Goal: Transaction & Acquisition: Purchase product/service

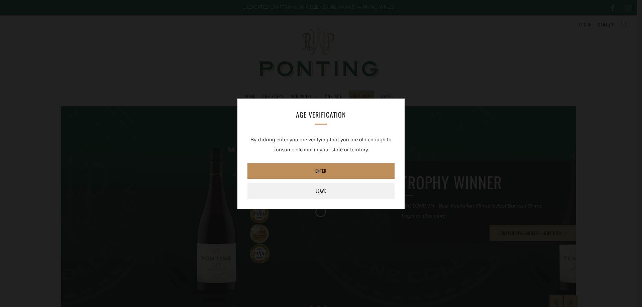
click at [323, 172] on link "Enter" at bounding box center [320, 171] width 147 height 16
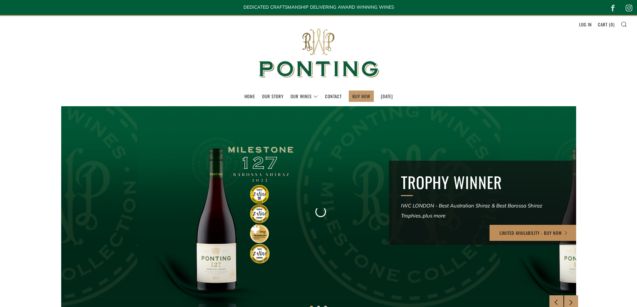
click at [562, 231] on link "LIMITED AVAILABILITY - BUY NOW" at bounding box center [533, 233] width 89 height 16
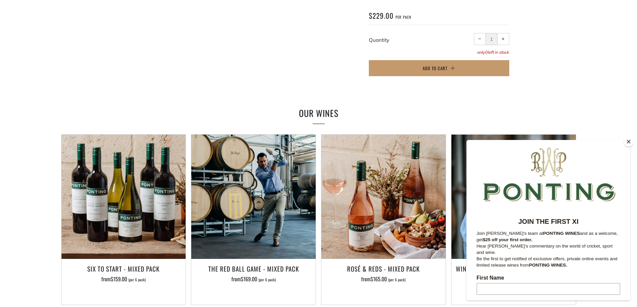
scroll to position [535, 0]
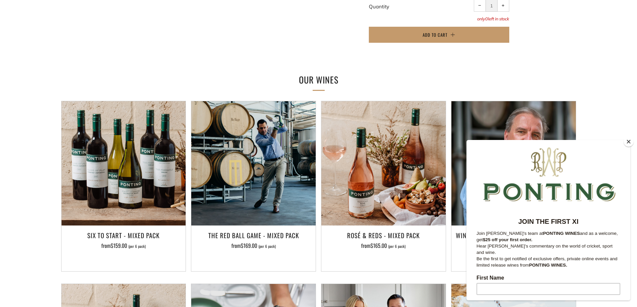
click at [626, 142] on button "Close" at bounding box center [628, 142] width 10 height 10
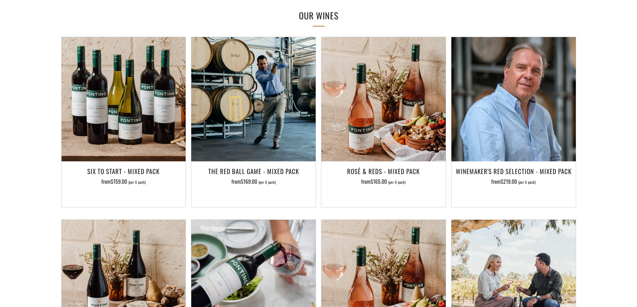
scroll to position [494, 0]
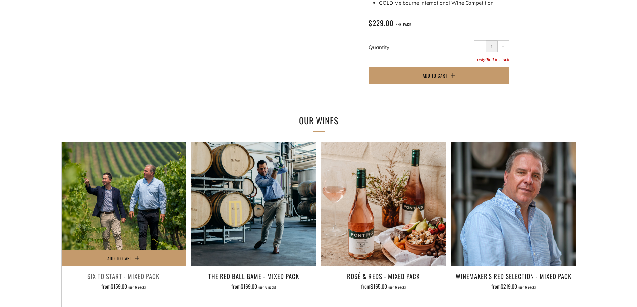
click at [130, 184] on img at bounding box center [123, 204] width 124 height 124
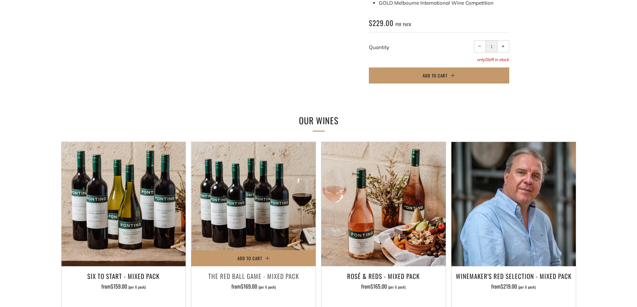
click at [267, 179] on img at bounding box center [253, 204] width 124 height 124
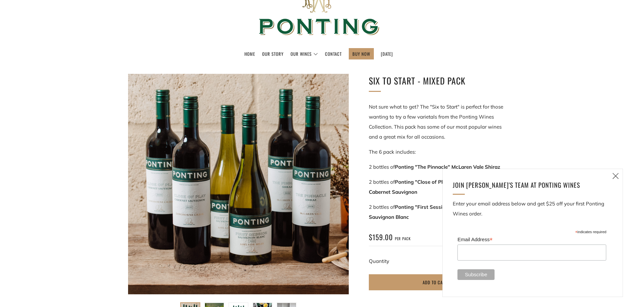
scroll to position [33, 0]
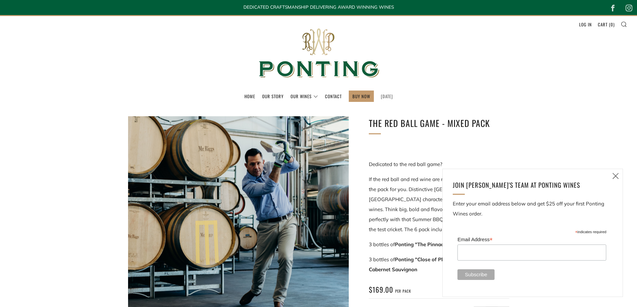
click at [384, 97] on link "[DATE]" at bounding box center [387, 96] width 12 height 11
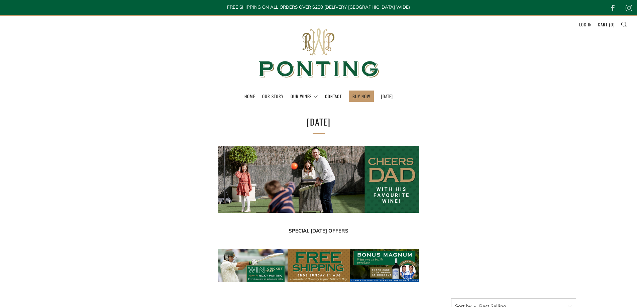
select select "best-selling"
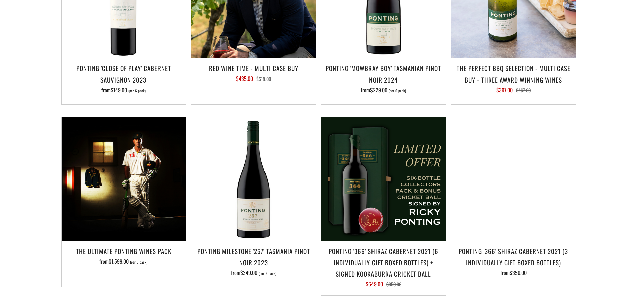
scroll to position [802, 0]
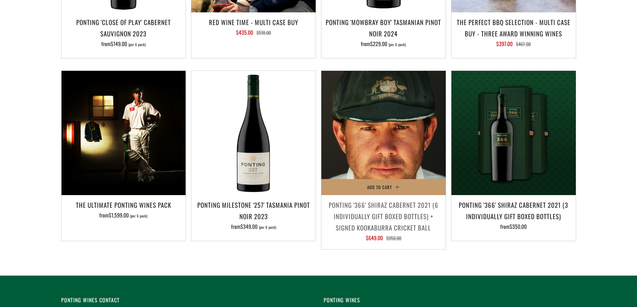
click at [378, 155] on img at bounding box center [383, 133] width 124 height 124
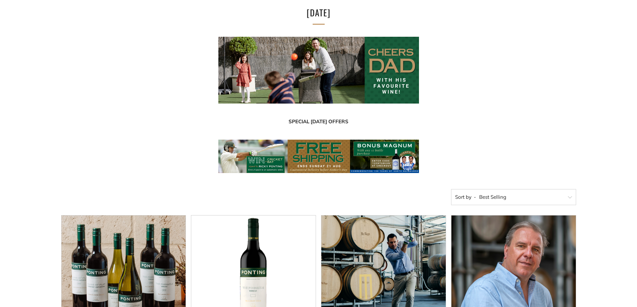
scroll to position [134, 0]
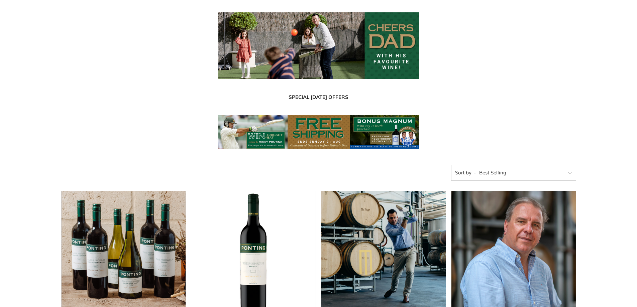
click at [383, 135] on img at bounding box center [318, 131] width 200 height 33
click at [374, 128] on img at bounding box center [318, 131] width 200 height 33
click at [380, 128] on img at bounding box center [318, 131] width 200 height 33
click at [316, 130] on img at bounding box center [318, 131] width 200 height 33
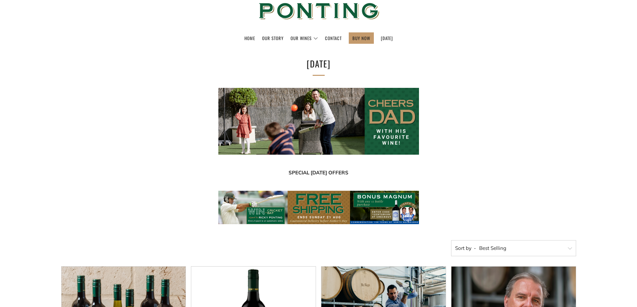
scroll to position [0, 0]
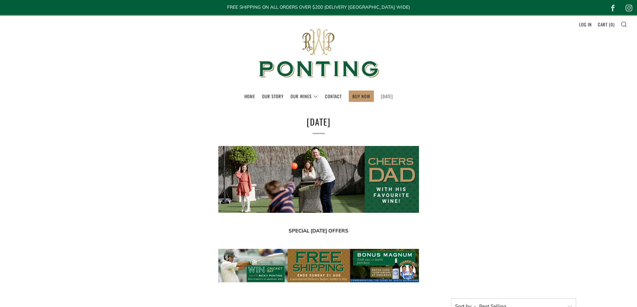
click at [389, 94] on link "[DATE]" at bounding box center [387, 96] width 12 height 11
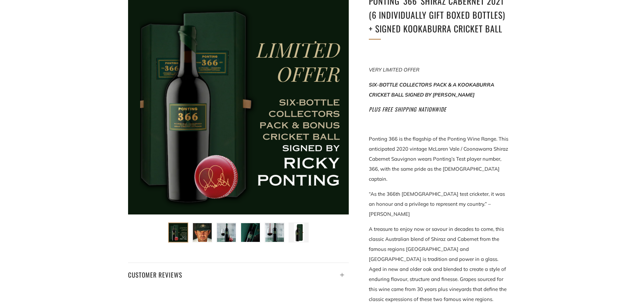
scroll to position [100, 0]
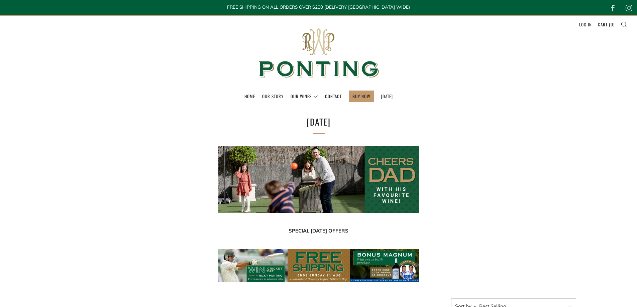
select select "best-selling"
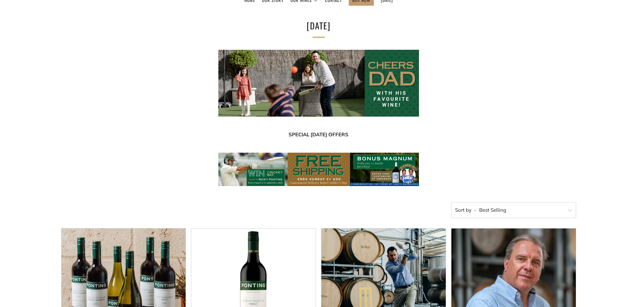
scroll to position [167, 0]
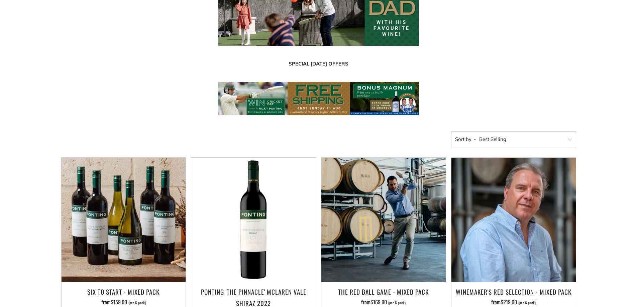
click at [322, 98] on img at bounding box center [318, 98] width 200 height 33
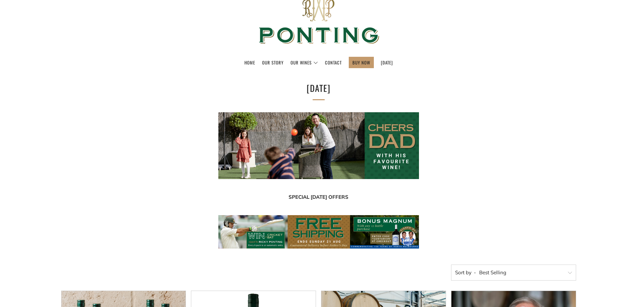
scroll to position [0, 0]
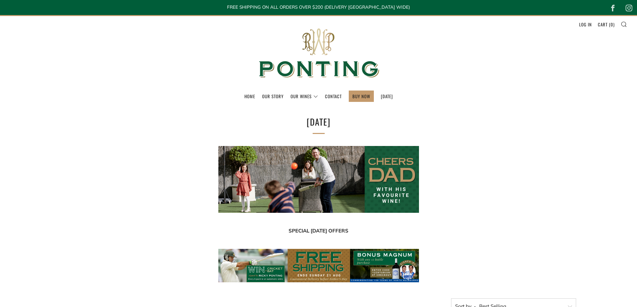
click at [377, 260] on img at bounding box center [318, 265] width 200 height 33
click at [376, 271] on img at bounding box center [318, 265] width 200 height 33
click at [269, 269] on img at bounding box center [318, 265] width 200 height 33
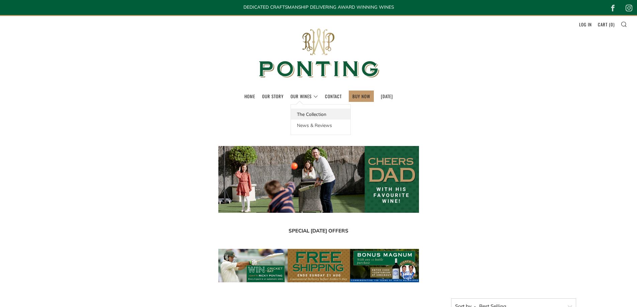
click at [309, 112] on link "The Collection" at bounding box center [320, 114] width 59 height 11
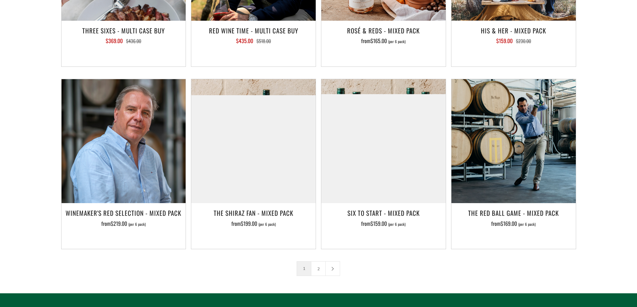
scroll to position [1069, 0]
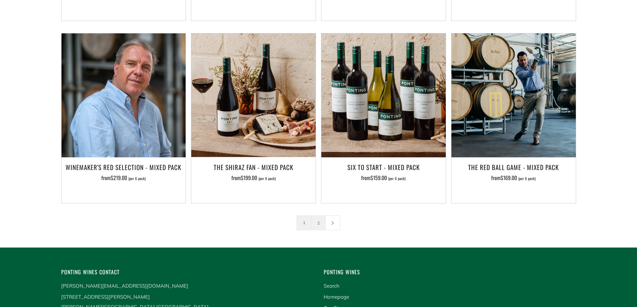
click at [320, 216] on link "2" at bounding box center [318, 223] width 14 height 14
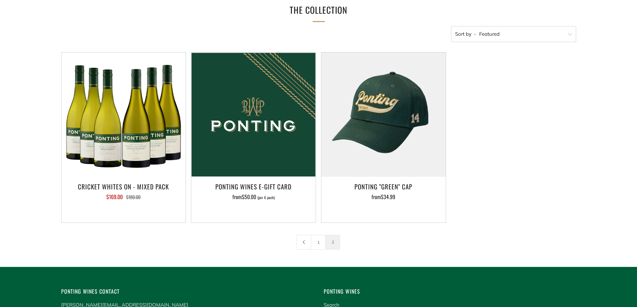
scroll to position [100, 0]
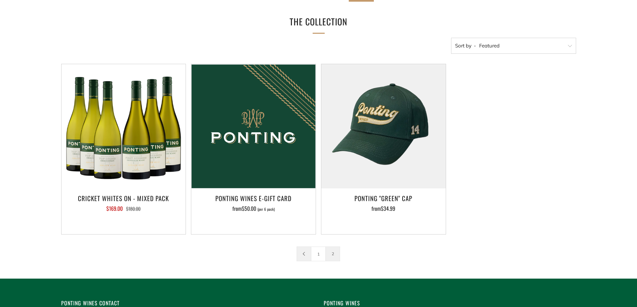
click at [302, 253] on icon at bounding box center [304, 254] width 4 height 4
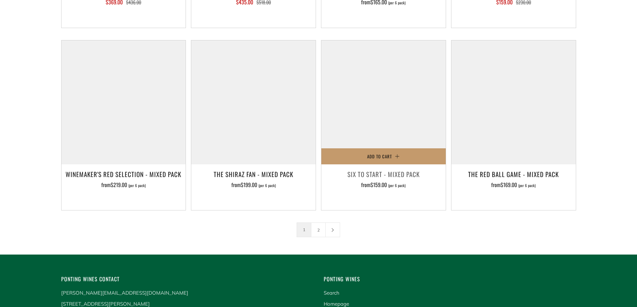
scroll to position [1069, 0]
